Goal: Use online tool/utility: Utilize a website feature to perform a specific function

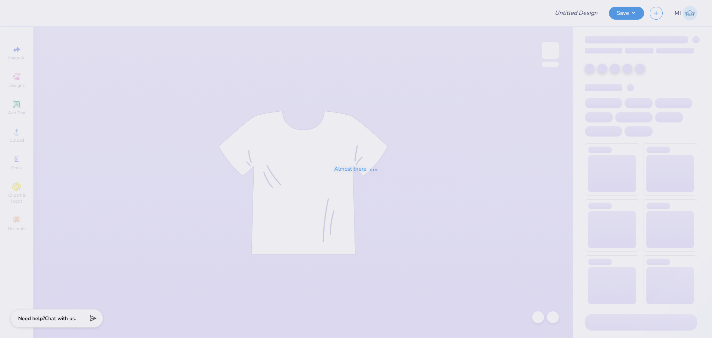
type input "Diana Creaser : Syracuse University"
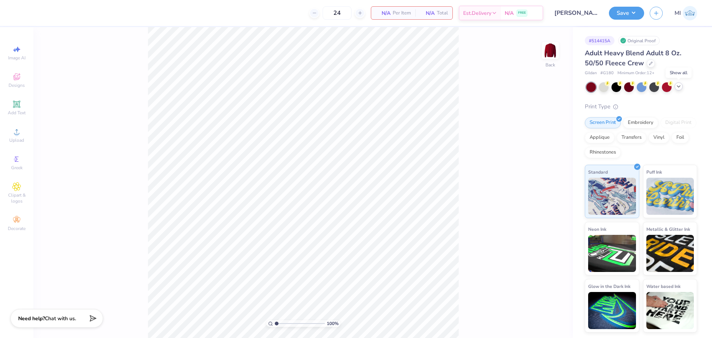
click at [677, 89] on icon at bounding box center [679, 86] width 6 height 6
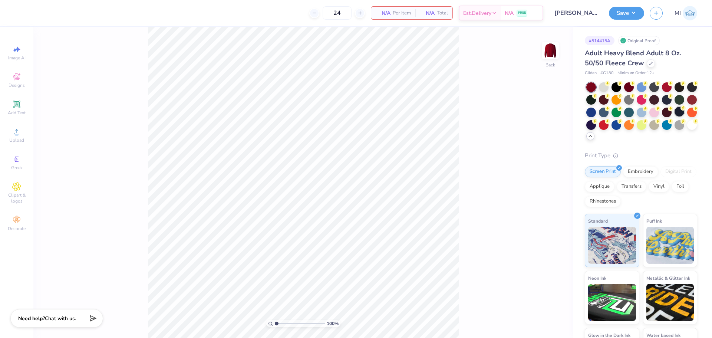
click at [675, 116] on div at bounding box center [680, 112] width 10 height 10
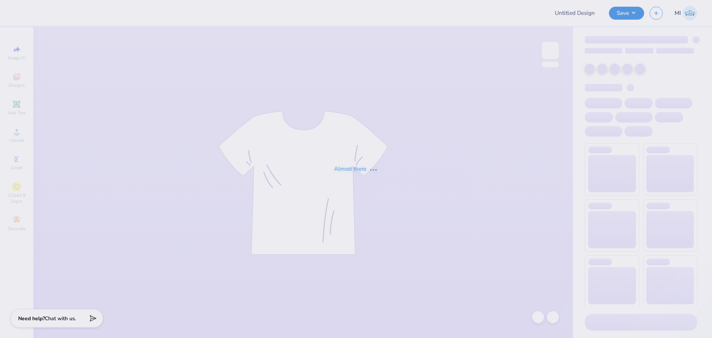
type input "Beta PR Polo"
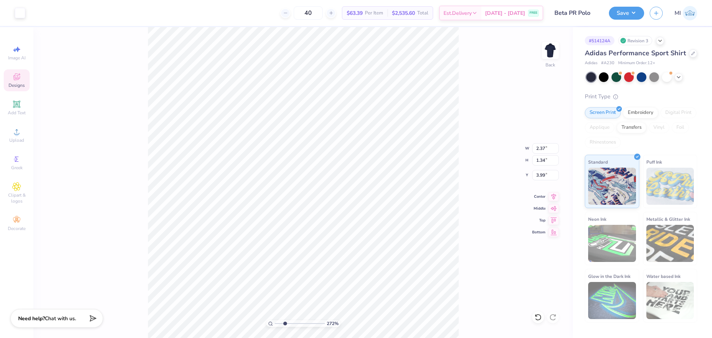
type input "2.71964221644285"
type input "5.61"
type input "2.72354586819477"
